Goal: Information Seeking & Learning: Understand process/instructions

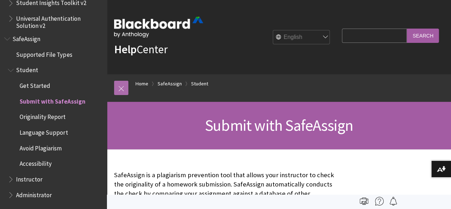
click at [127, 89] on link at bounding box center [121, 88] width 14 height 14
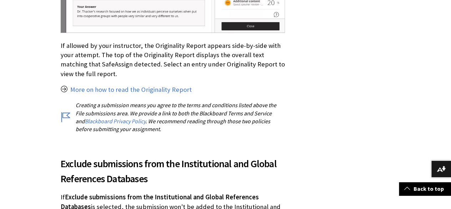
scroll to position [1605, 0]
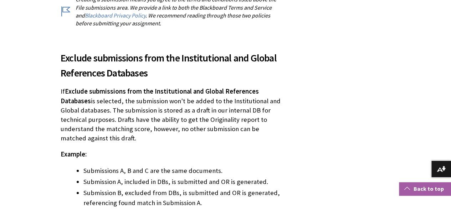
click at [446, 186] on link "Back to top" at bounding box center [425, 188] width 52 height 13
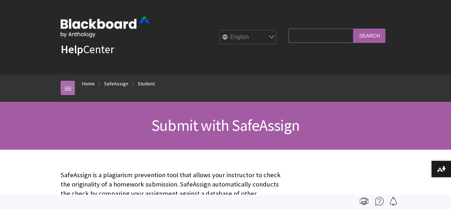
click at [62, 89] on link at bounding box center [68, 88] width 14 height 14
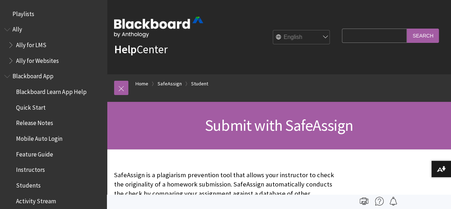
click at [38, 104] on span "Quick Start" at bounding box center [31, 106] width 30 height 10
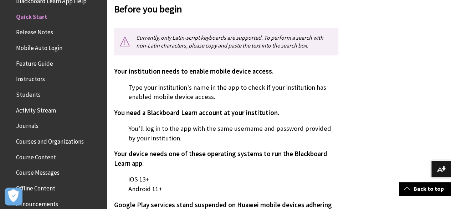
scroll to position [214, 0]
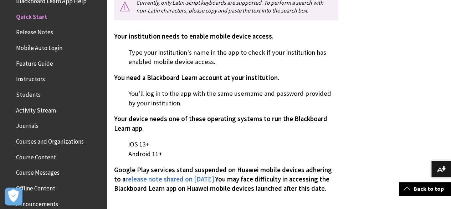
click at [217, 122] on span "Your device needs one of these operating systems to run the Blackboard Learn ap…" at bounding box center [220, 123] width 213 height 17
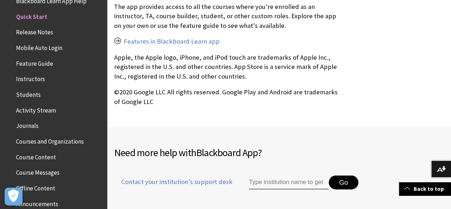
scroll to position [1463, 0]
